Goal: Information Seeking & Learning: Learn about a topic

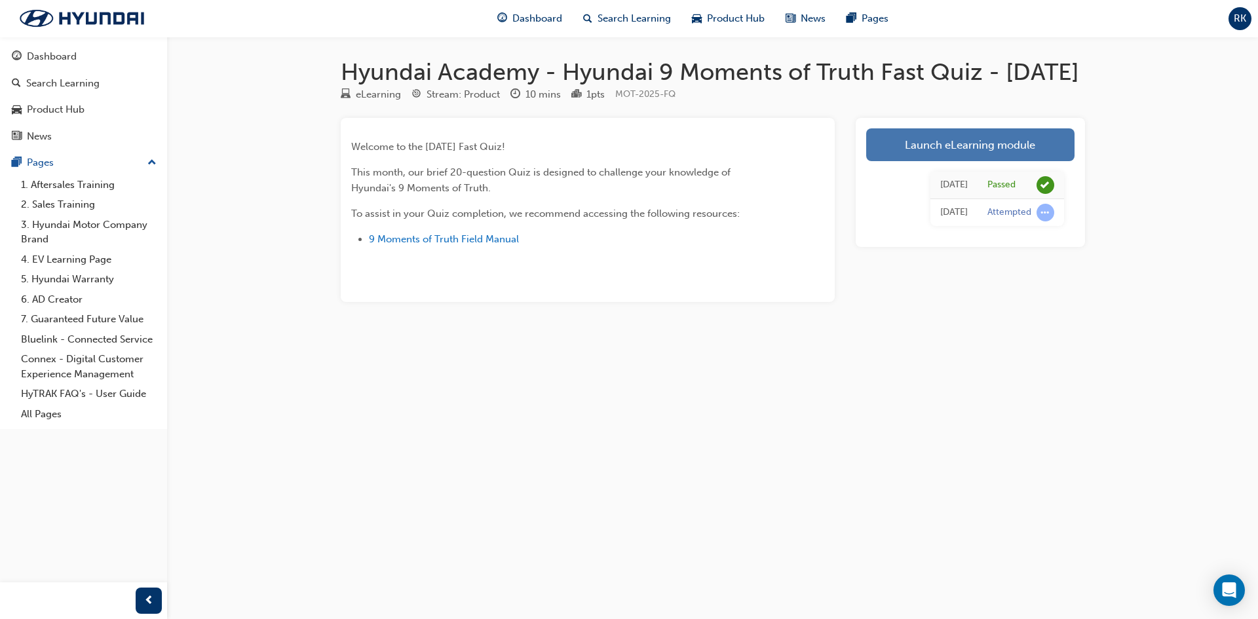
drag, startPoint x: 0, startPoint y: 0, endPoint x: 942, endPoint y: 172, distance: 957.3
click at [942, 161] on link "Launch eLearning module" at bounding box center [970, 144] width 208 height 33
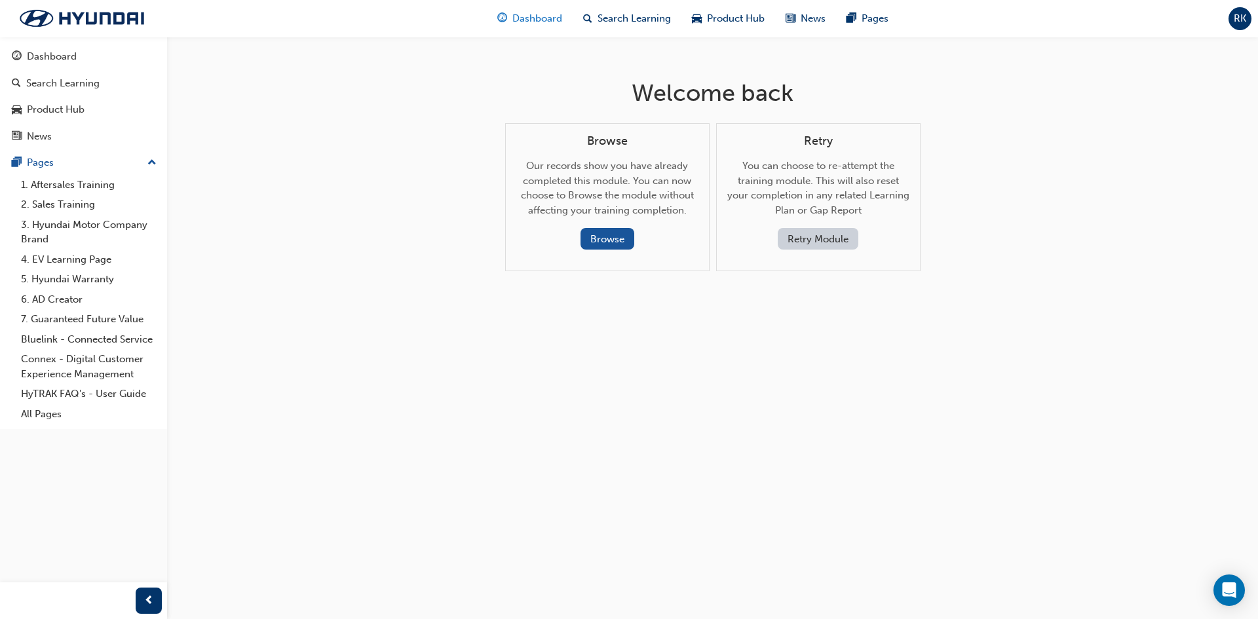
click at [538, 20] on span "Dashboard" at bounding box center [537, 18] width 50 height 15
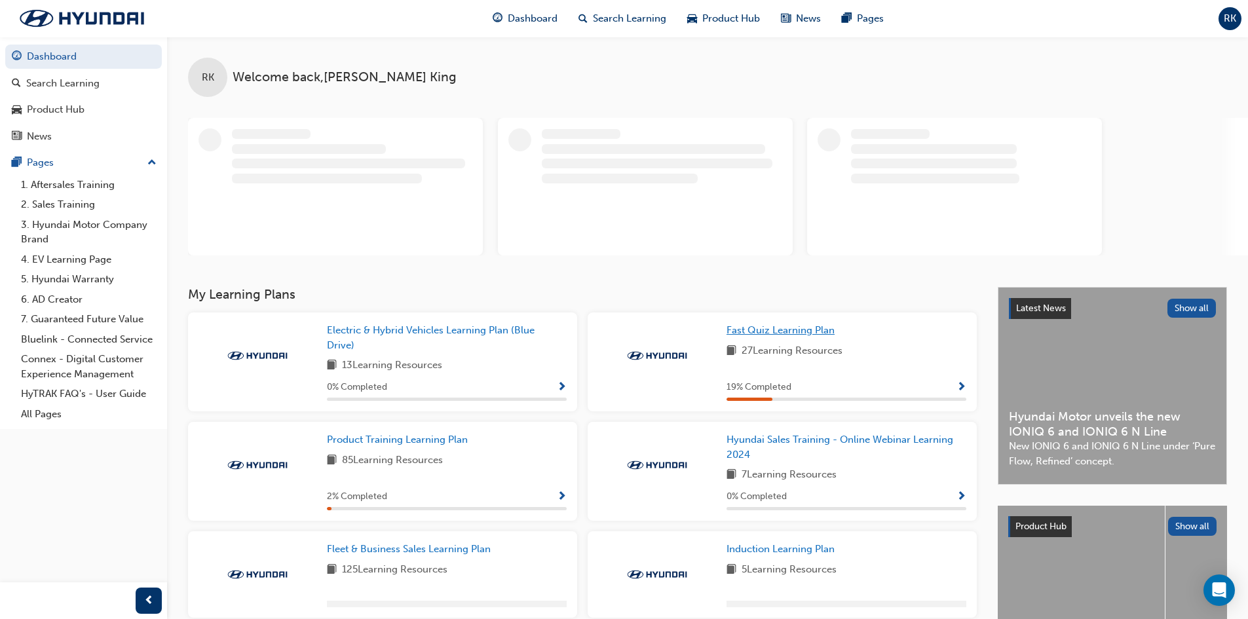
click at [780, 287] on div "RK Welcome back , [PERSON_NAME]" at bounding box center [707, 162] width 1081 height 250
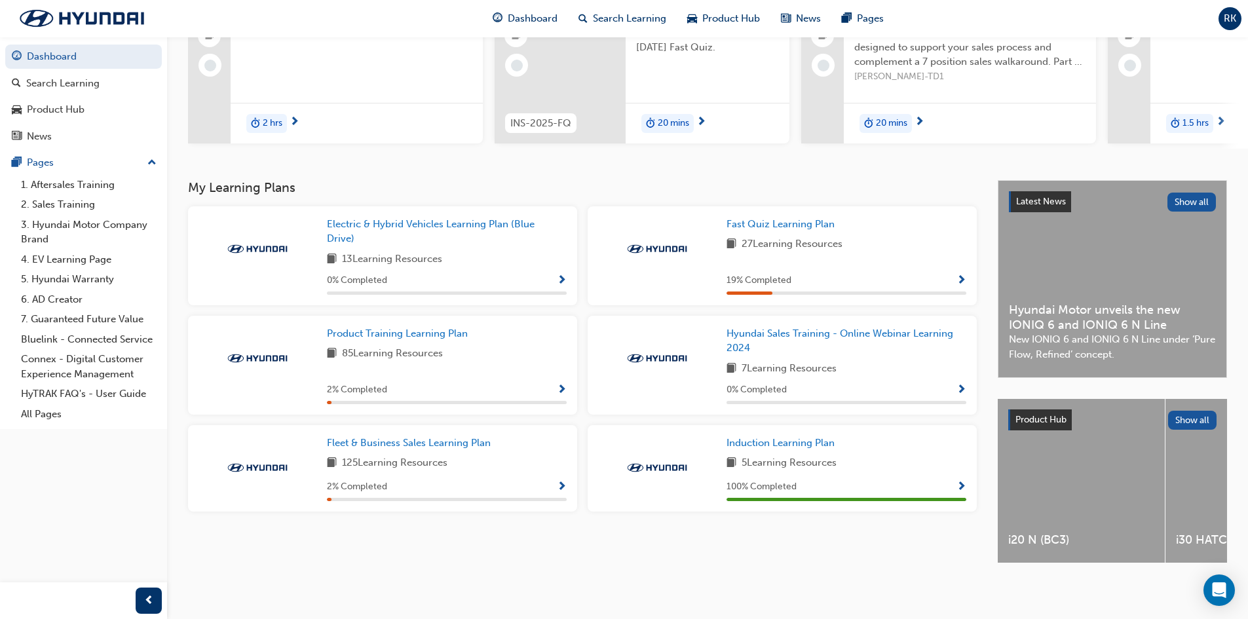
scroll to position [164, 0]
click at [965, 275] on span "Show Progress" at bounding box center [962, 281] width 10 height 12
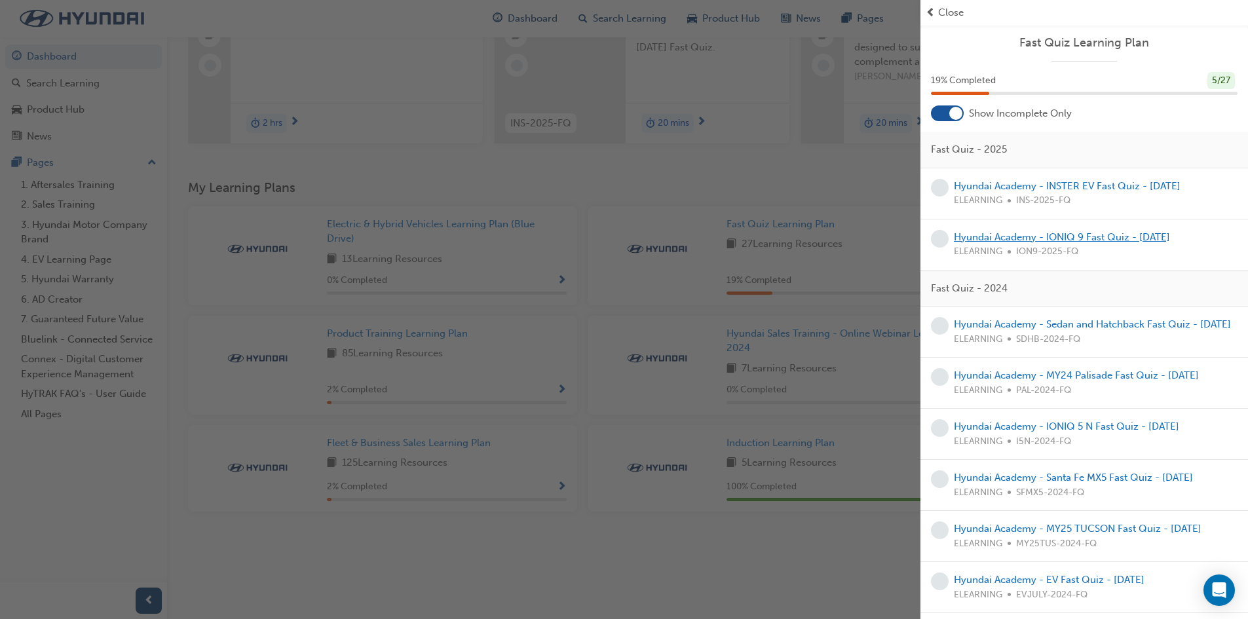
click at [1003, 237] on link "Hyundai Academy - IONIQ 9 Fast Quiz - [DATE]" at bounding box center [1062, 237] width 216 height 12
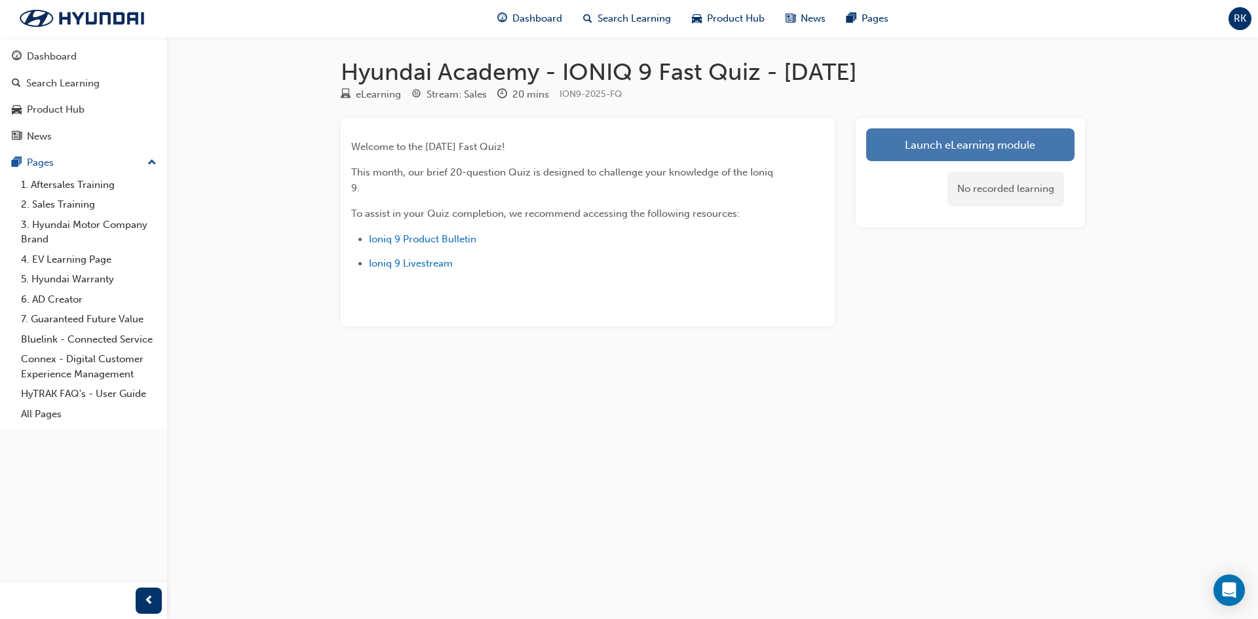
click at [972, 142] on link "Launch eLearning module" at bounding box center [970, 144] width 208 height 33
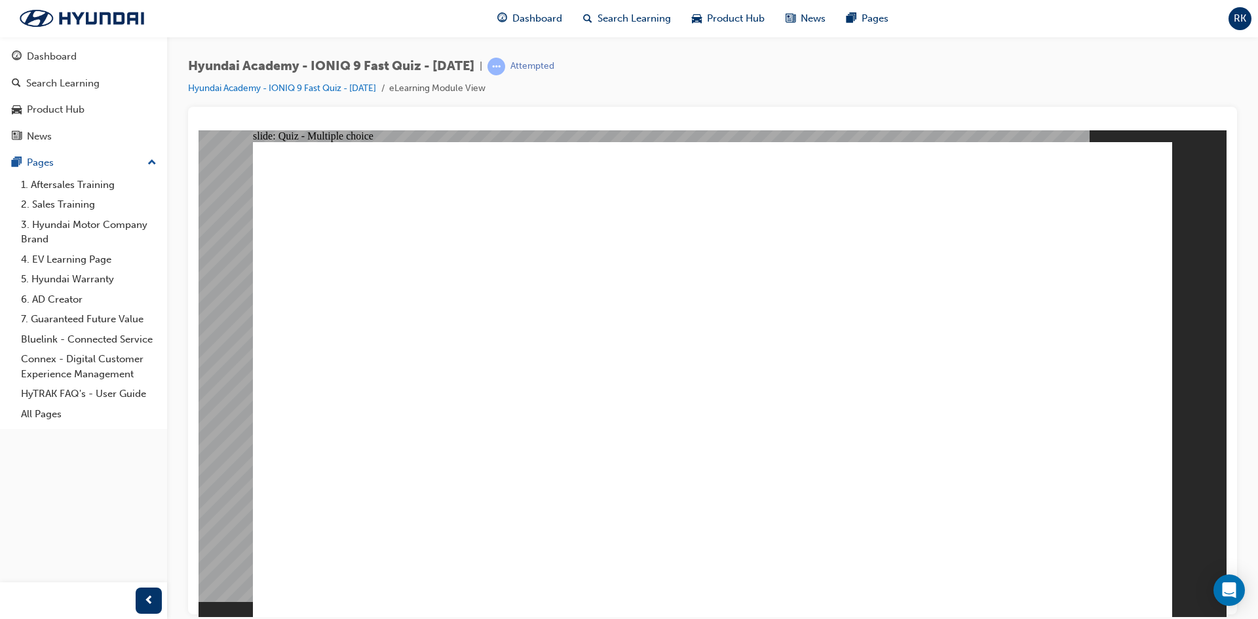
drag, startPoint x: 908, startPoint y: 291, endPoint x: 916, endPoint y: 269, distance: 23.2
drag, startPoint x: 537, startPoint y: 201, endPoint x: 480, endPoint y: 190, distance: 58.0
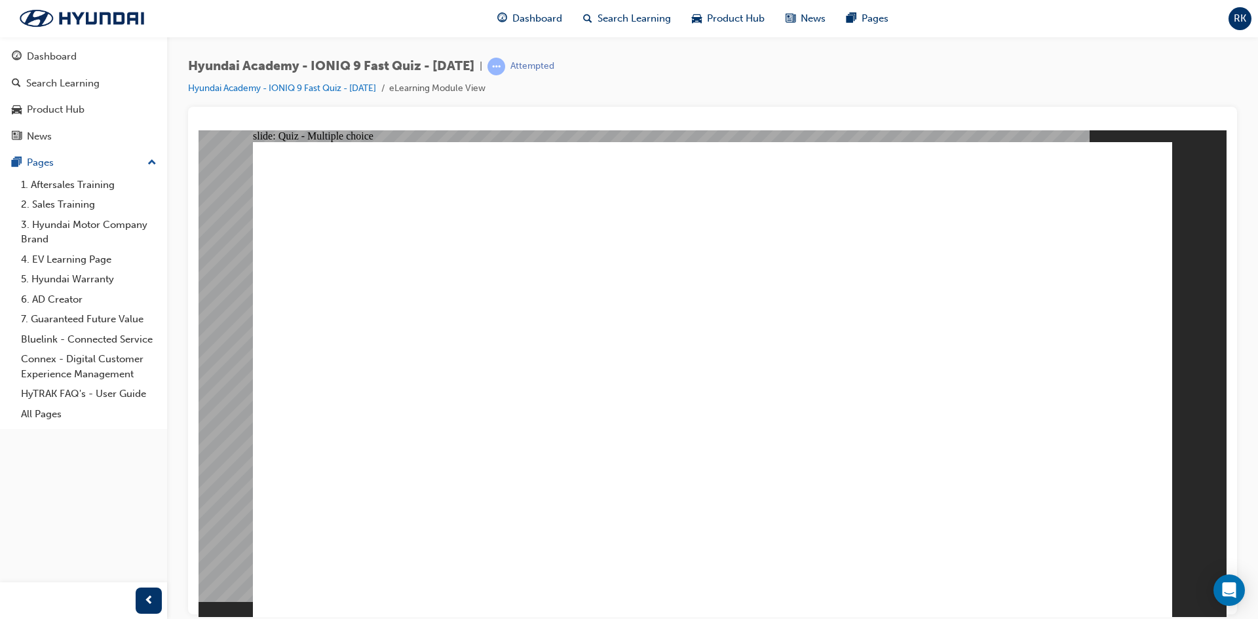
drag, startPoint x: 527, startPoint y: 203, endPoint x: 854, endPoint y: 203, distance: 327.0
radio input "true"
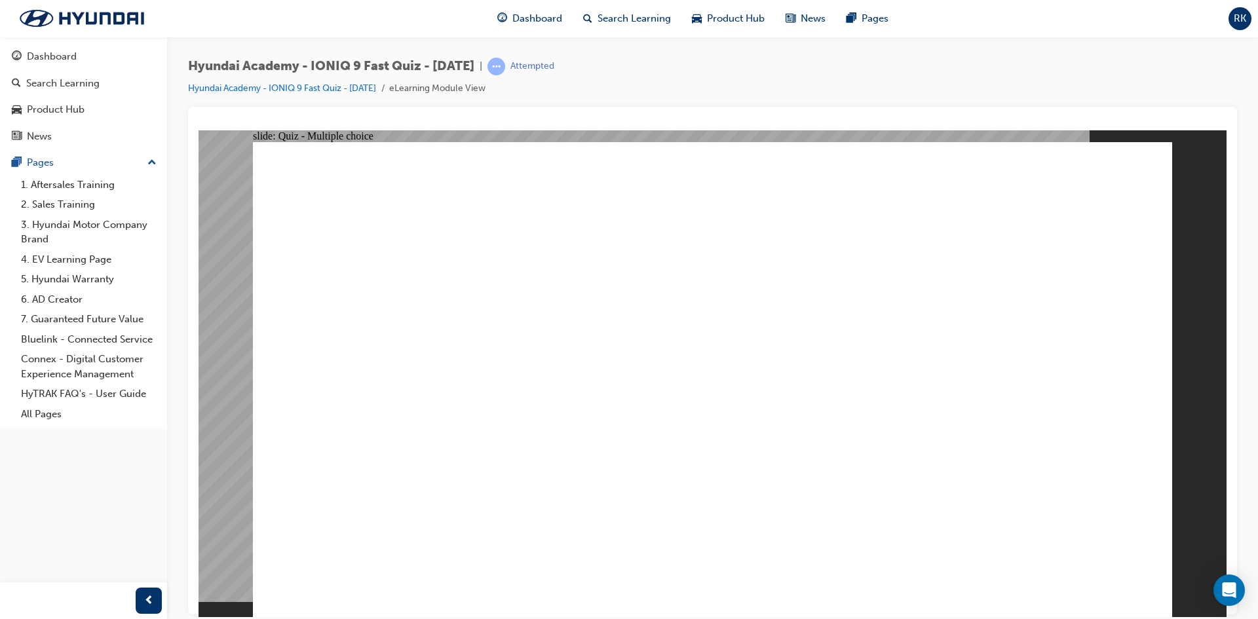
drag, startPoint x: 724, startPoint y: 466, endPoint x: 739, endPoint y: 465, distance: 15.1
radio input "true"
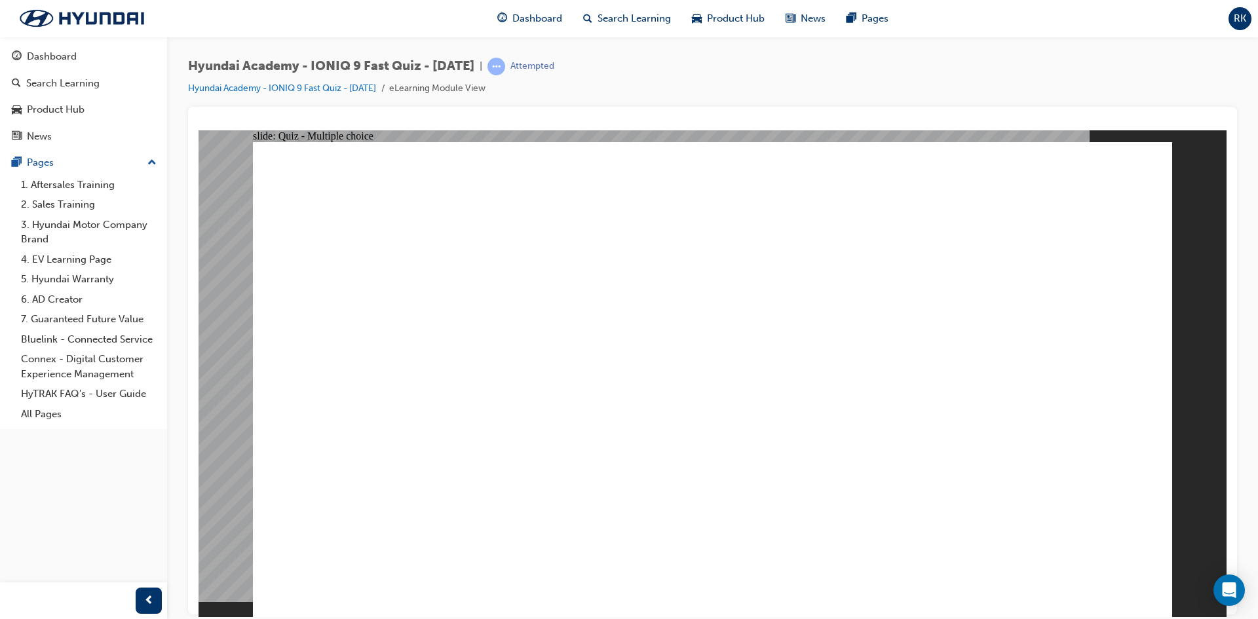
radio input "true"
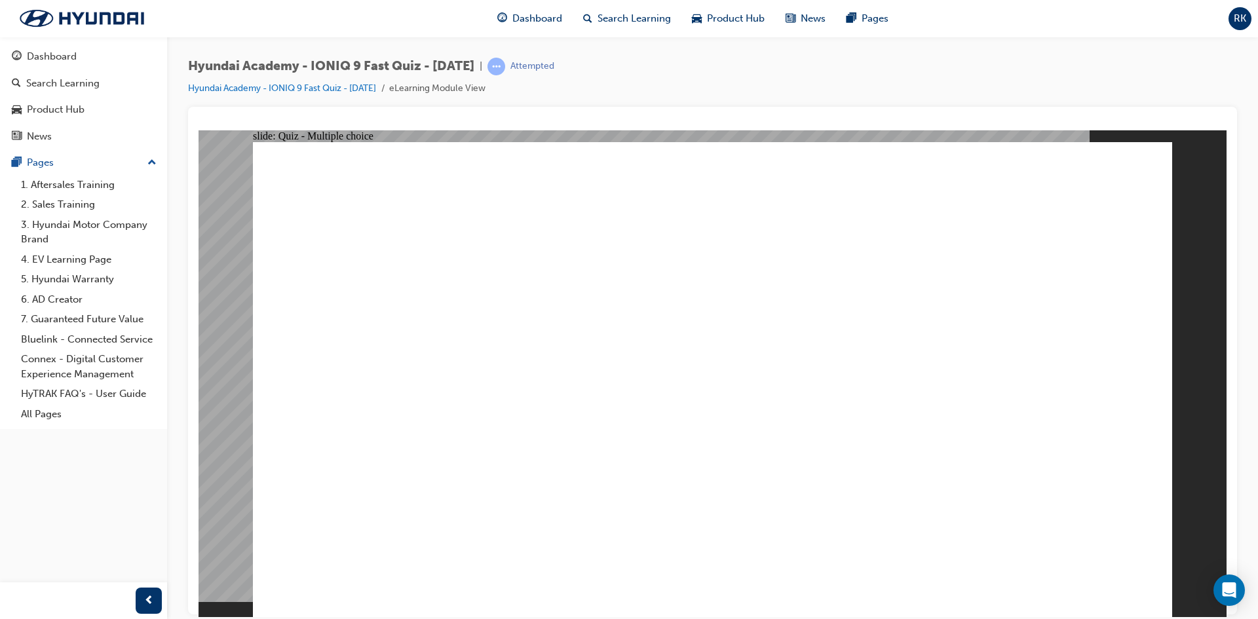
radio input "true"
drag, startPoint x: 677, startPoint y: 203, endPoint x: 809, endPoint y: 153, distance: 141.4
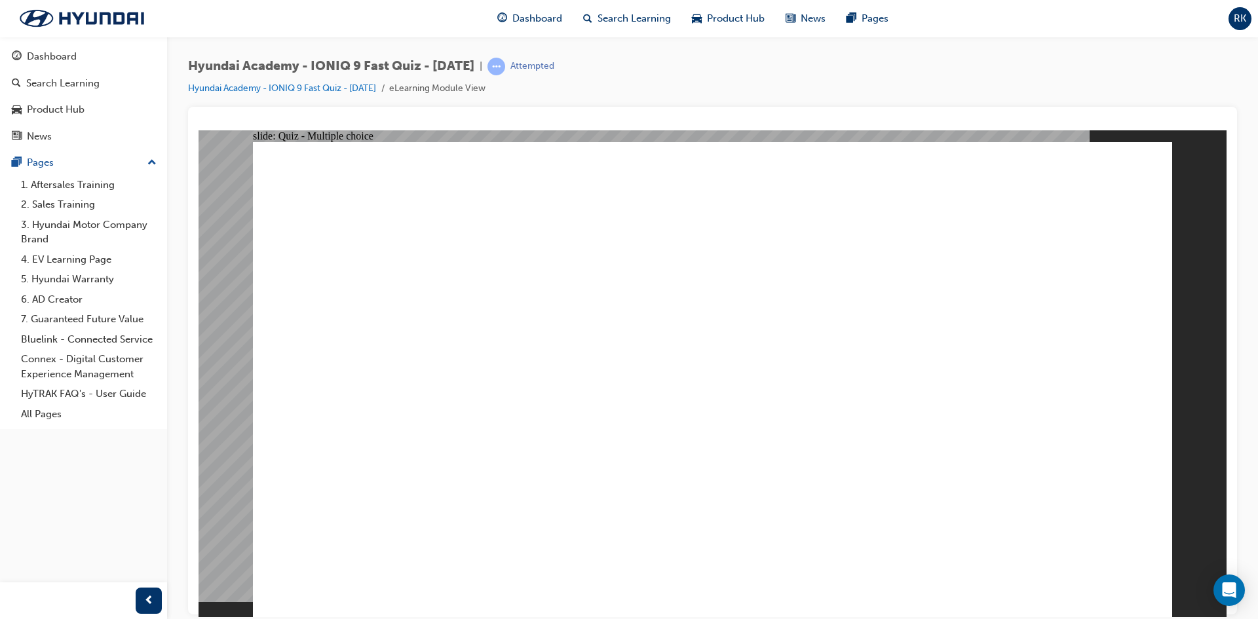
drag, startPoint x: 450, startPoint y: 541, endPoint x: 468, endPoint y: 541, distance: 17.7
radio input "true"
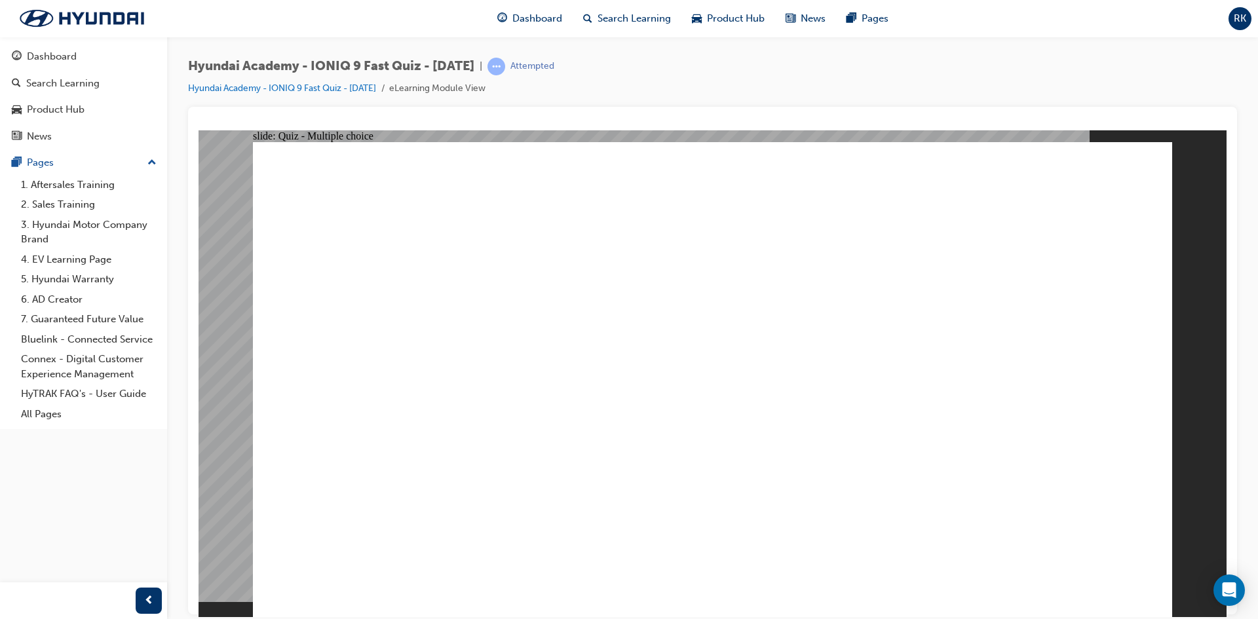
radio input "true"
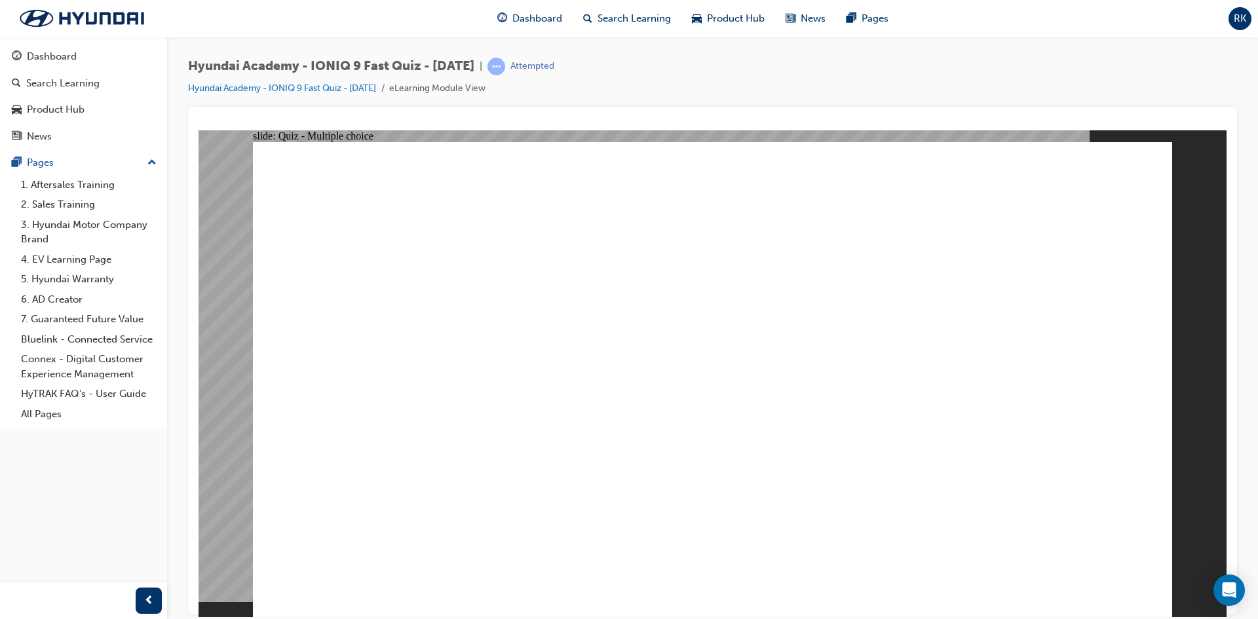
radio input "true"
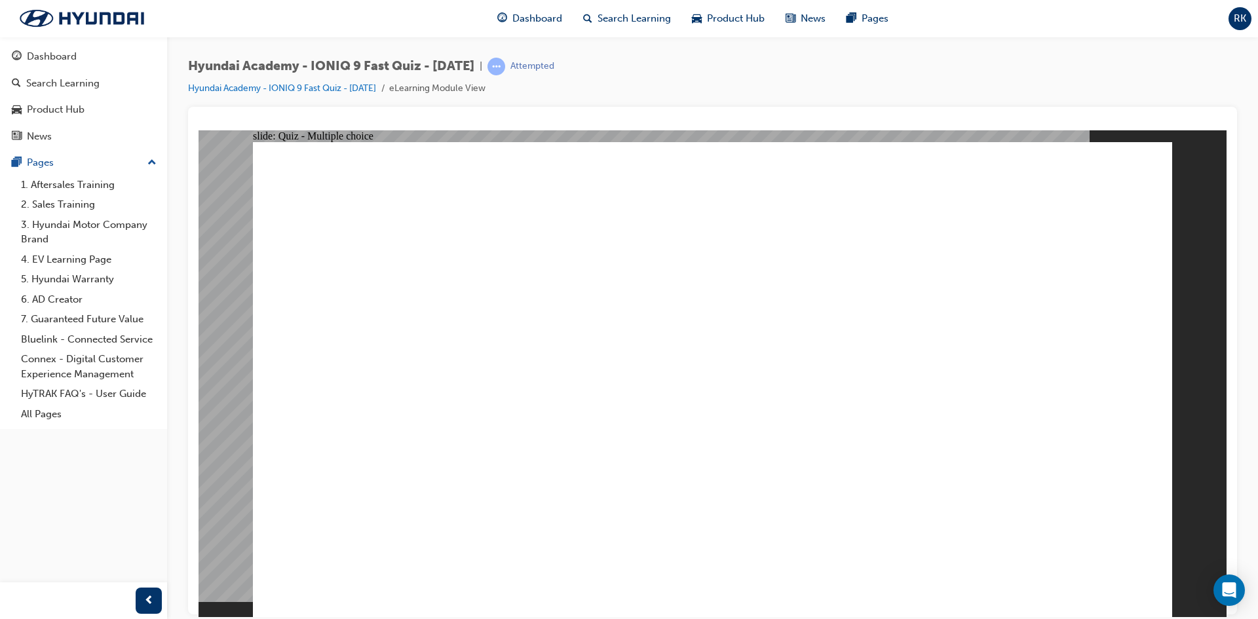
checkbox input "true"
drag, startPoint x: 1094, startPoint y: 587, endPoint x: 1091, endPoint y: 575, distance: 12.9
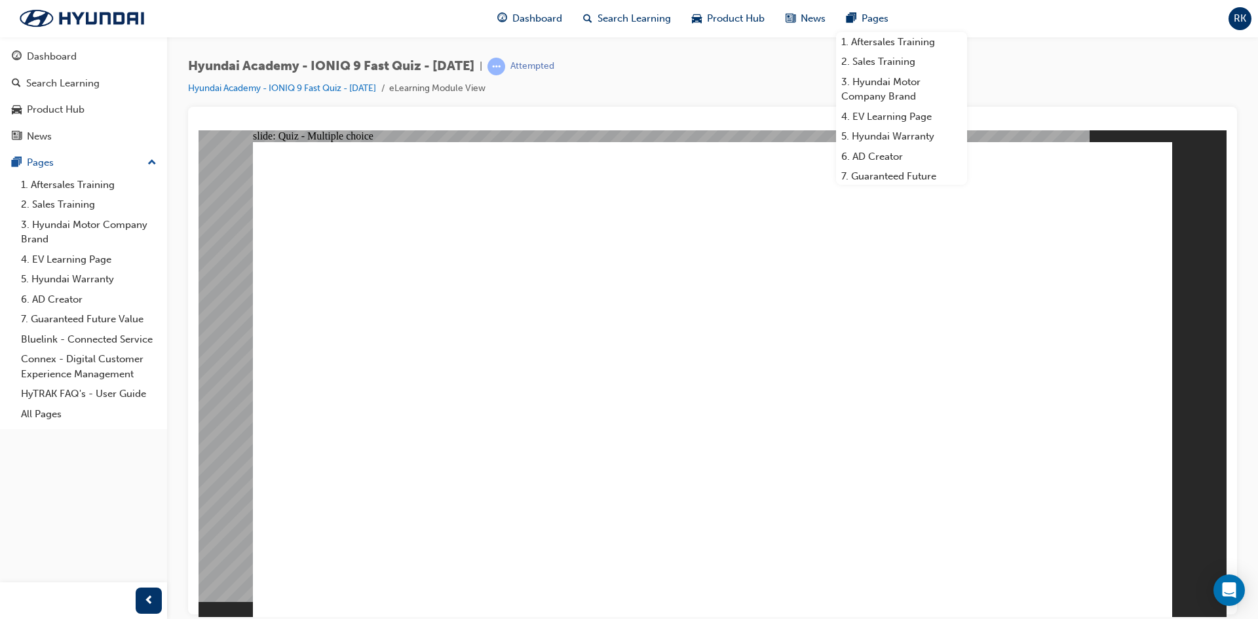
radio input "true"
drag, startPoint x: 752, startPoint y: 461, endPoint x: 721, endPoint y: 457, distance: 31.7
drag, startPoint x: 475, startPoint y: 373, endPoint x: 478, endPoint y: 357, distance: 16.1
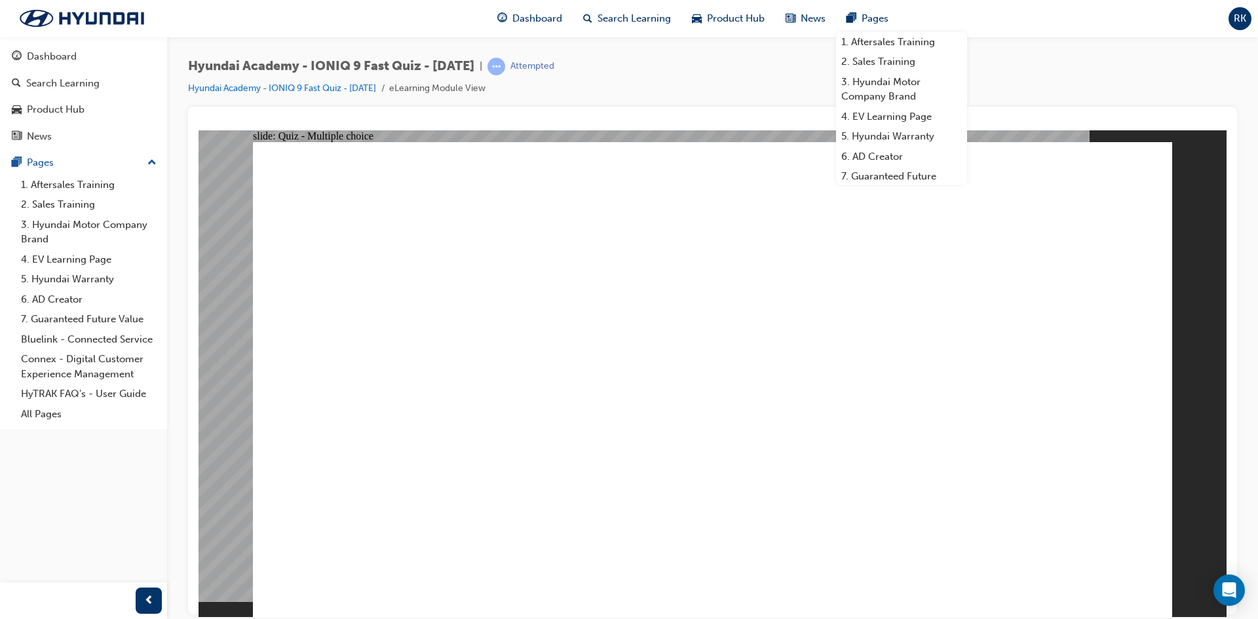
radio input "true"
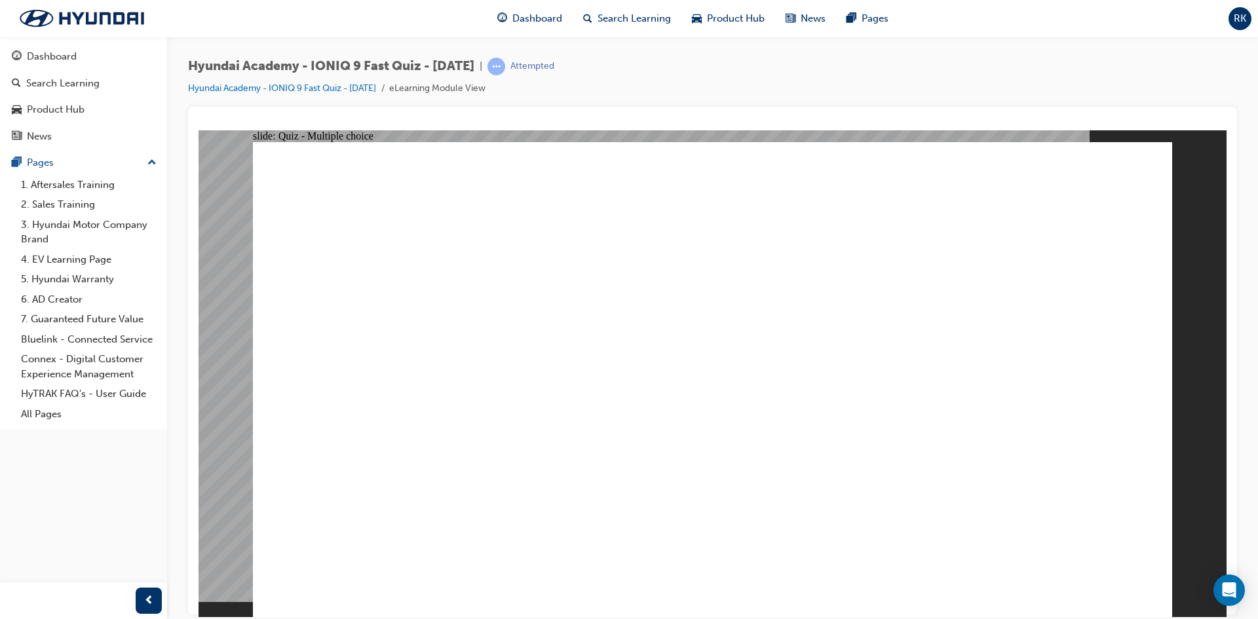
drag, startPoint x: 461, startPoint y: 356, endPoint x: 467, endPoint y: 351, distance: 8.3
checkbox input "true"
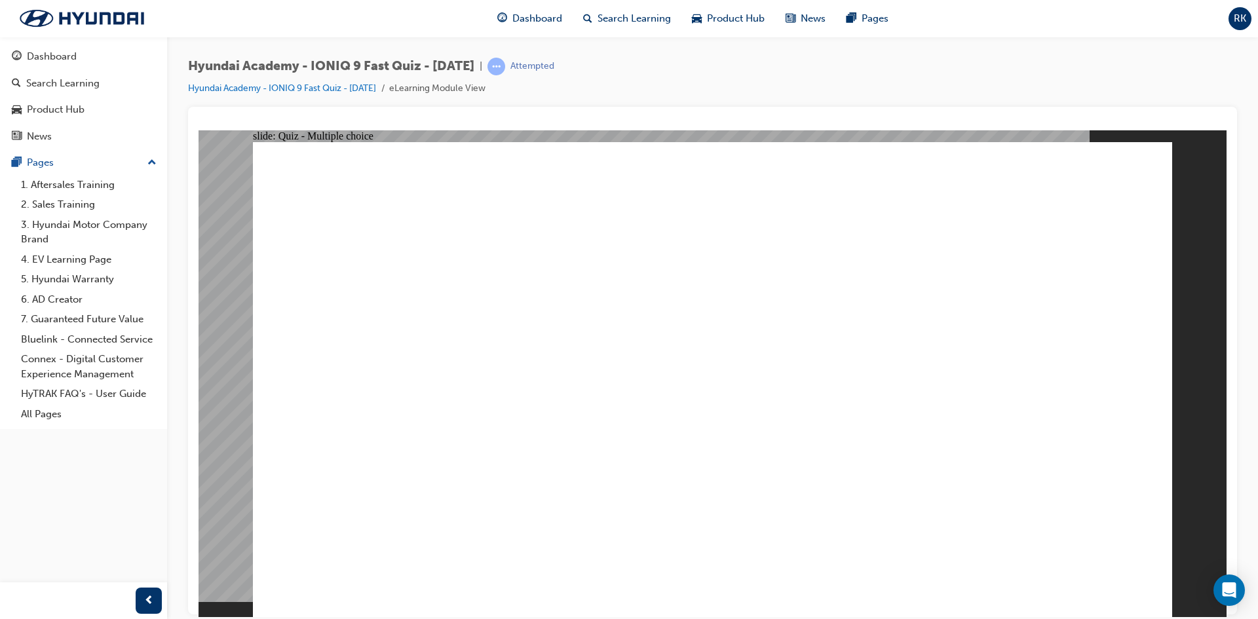
radio input "true"
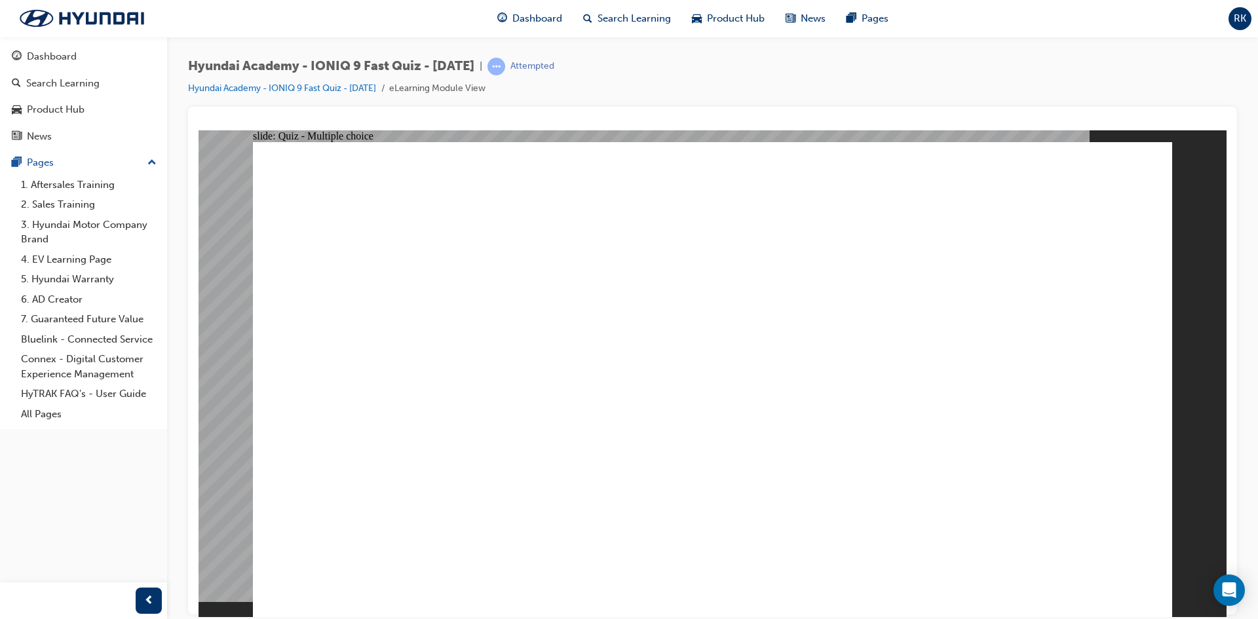
radio input "true"
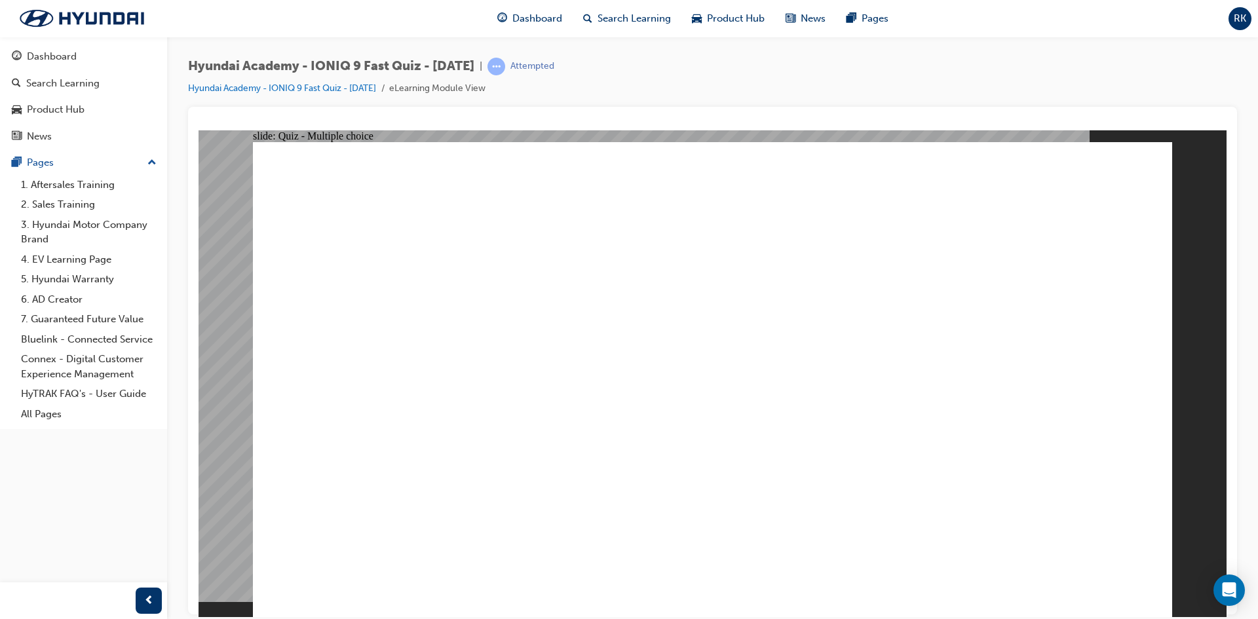
radio input "true"
drag, startPoint x: 1135, startPoint y: 583, endPoint x: 1212, endPoint y: 562, distance: 79.5
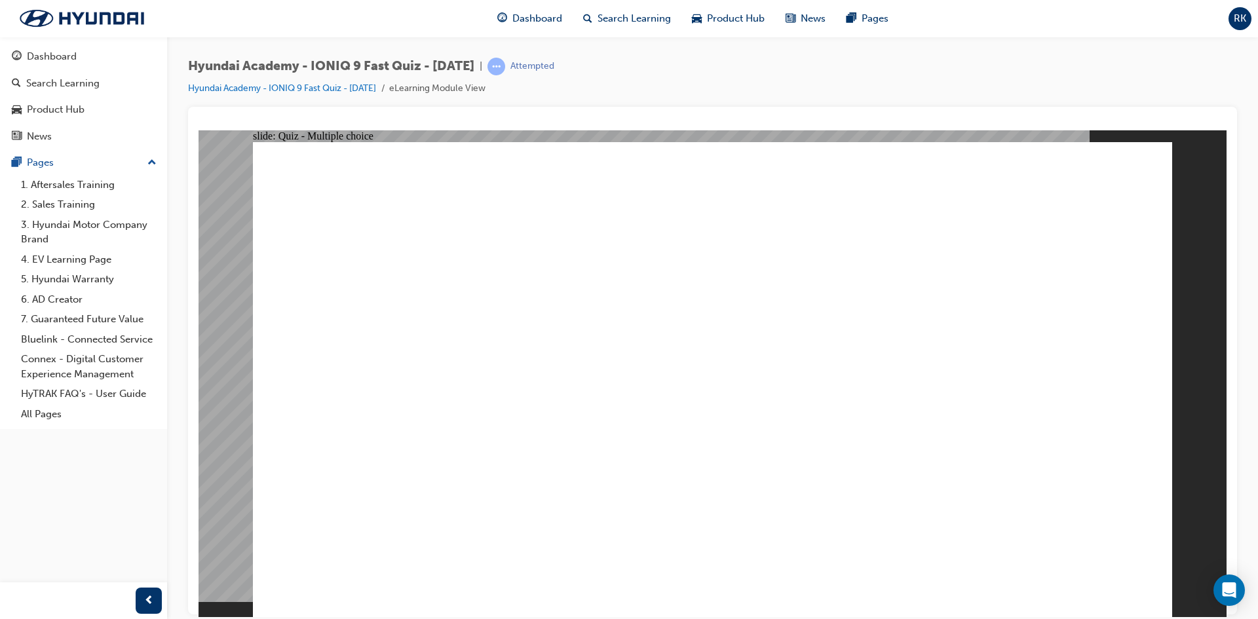
radio input "true"
drag, startPoint x: 1121, startPoint y: 550, endPoint x: 1212, endPoint y: 550, distance: 91.1
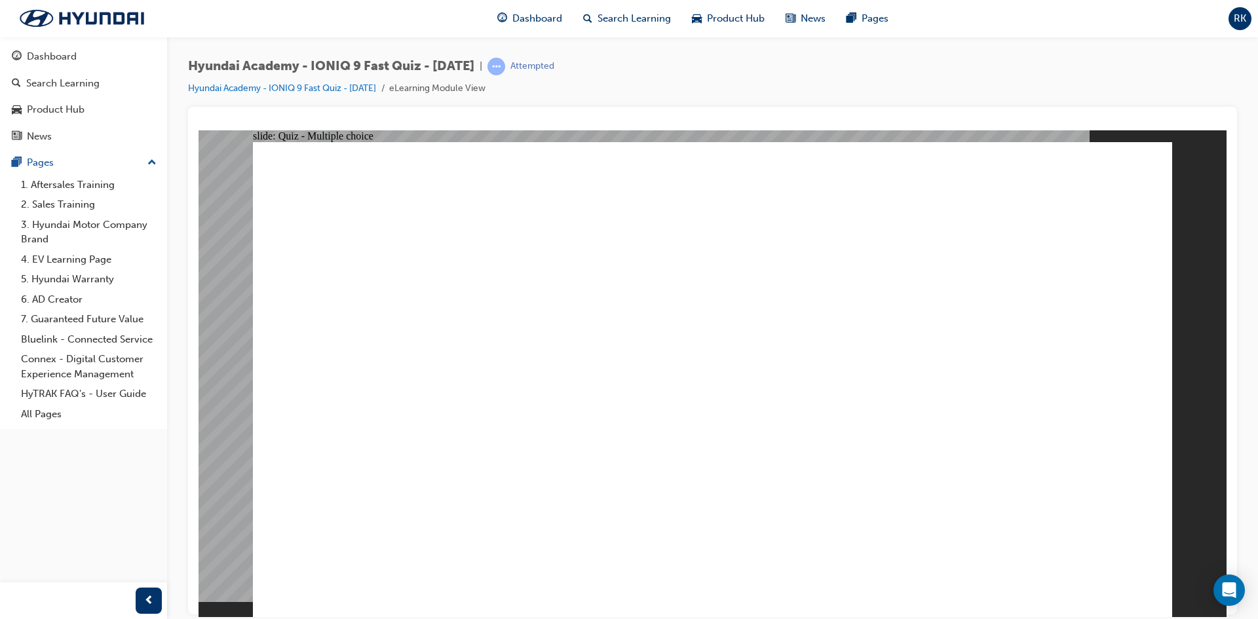
drag, startPoint x: 446, startPoint y: 427, endPoint x: 455, endPoint y: 425, distance: 9.5
radio input "true"
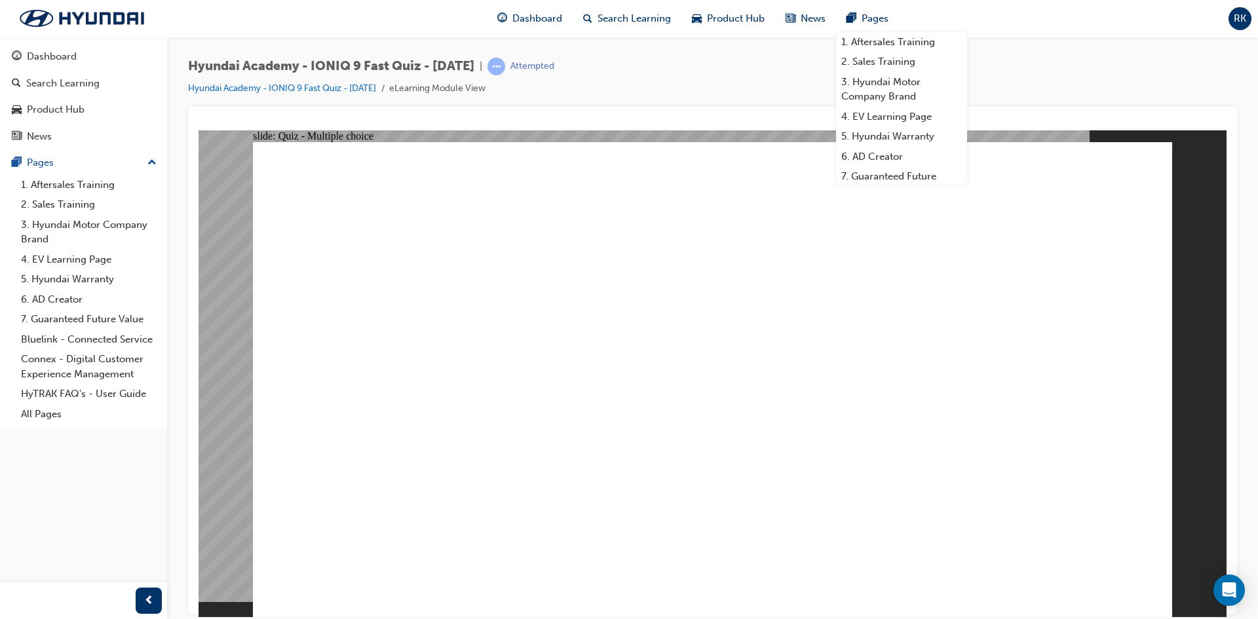
drag, startPoint x: 712, startPoint y: 460, endPoint x: 722, endPoint y: 459, distance: 9.9
drag, startPoint x: 549, startPoint y: 453, endPoint x: 648, endPoint y: 522, distance: 120.5
radio input "true"
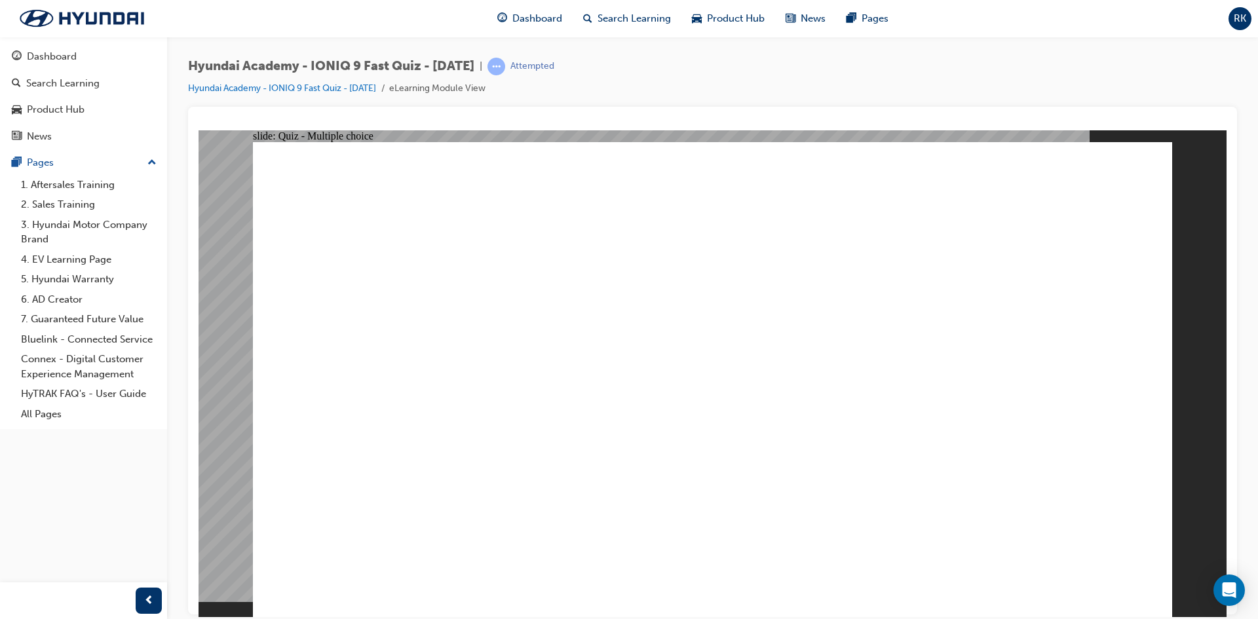
radio input "true"
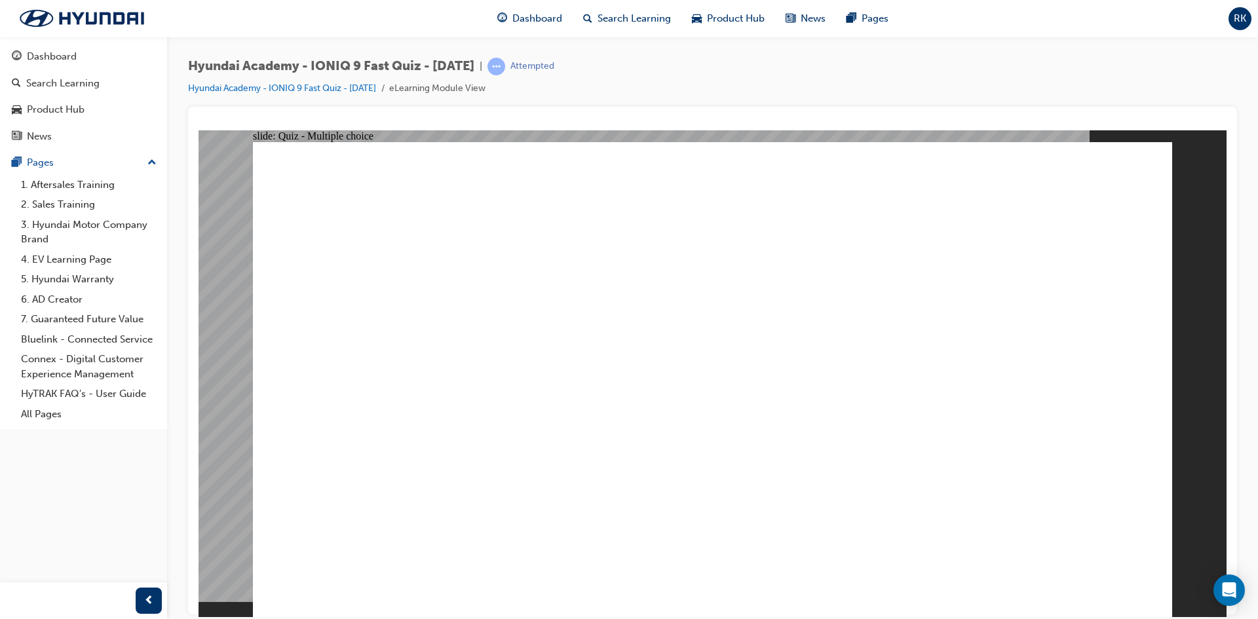
radio input "true"
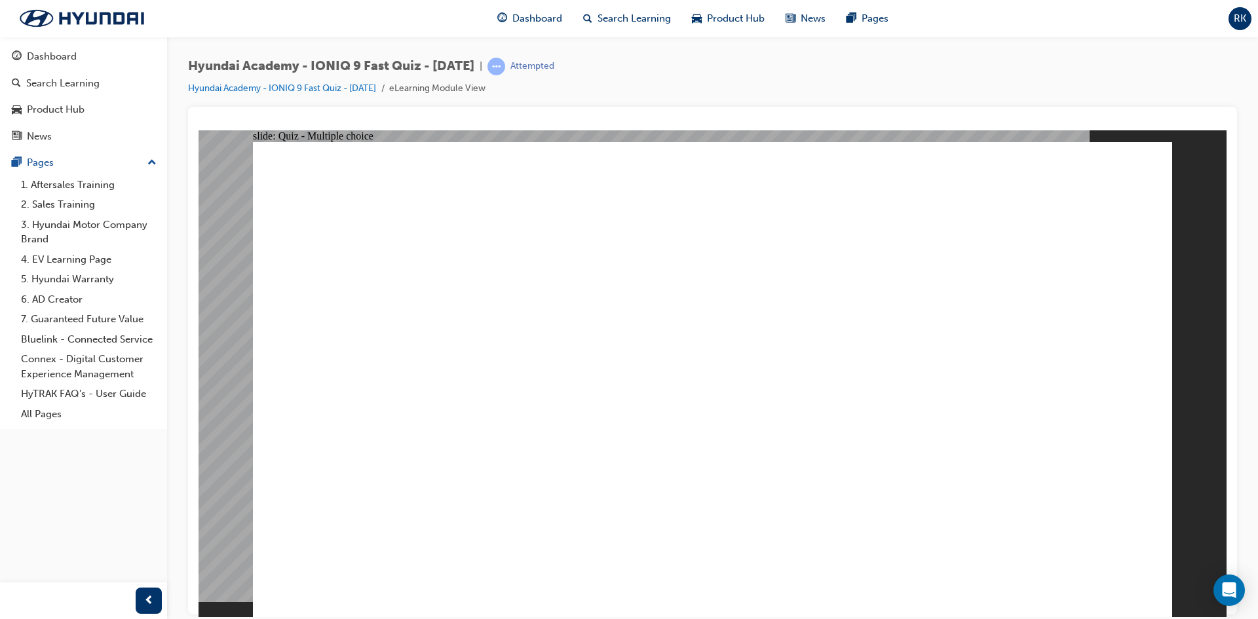
drag, startPoint x: 1050, startPoint y: 305, endPoint x: 909, endPoint y: 141, distance: 216.6
drag, startPoint x: 512, startPoint y: 423, endPoint x: 524, endPoint y: 418, distance: 12.3
radio input "true"
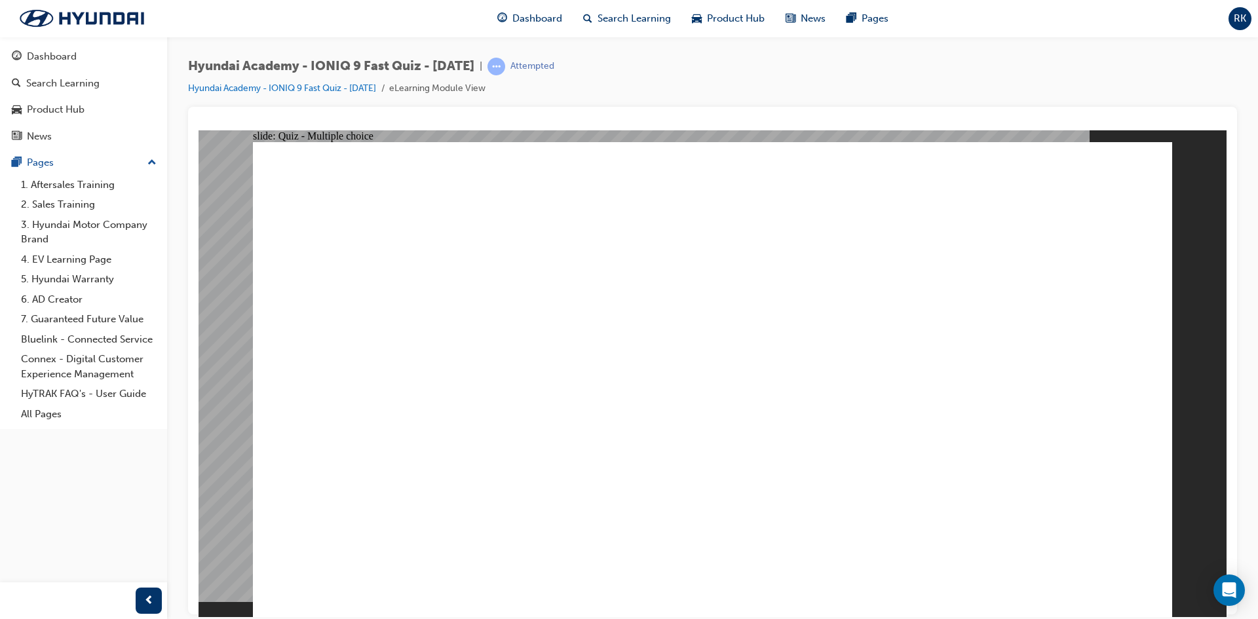
drag, startPoint x: 1084, startPoint y: 572, endPoint x: 1225, endPoint y: 550, distance: 142.6
drag, startPoint x: 716, startPoint y: 461, endPoint x: 867, endPoint y: 440, distance: 152.3
